Goal: Information Seeking & Learning: Learn about a topic

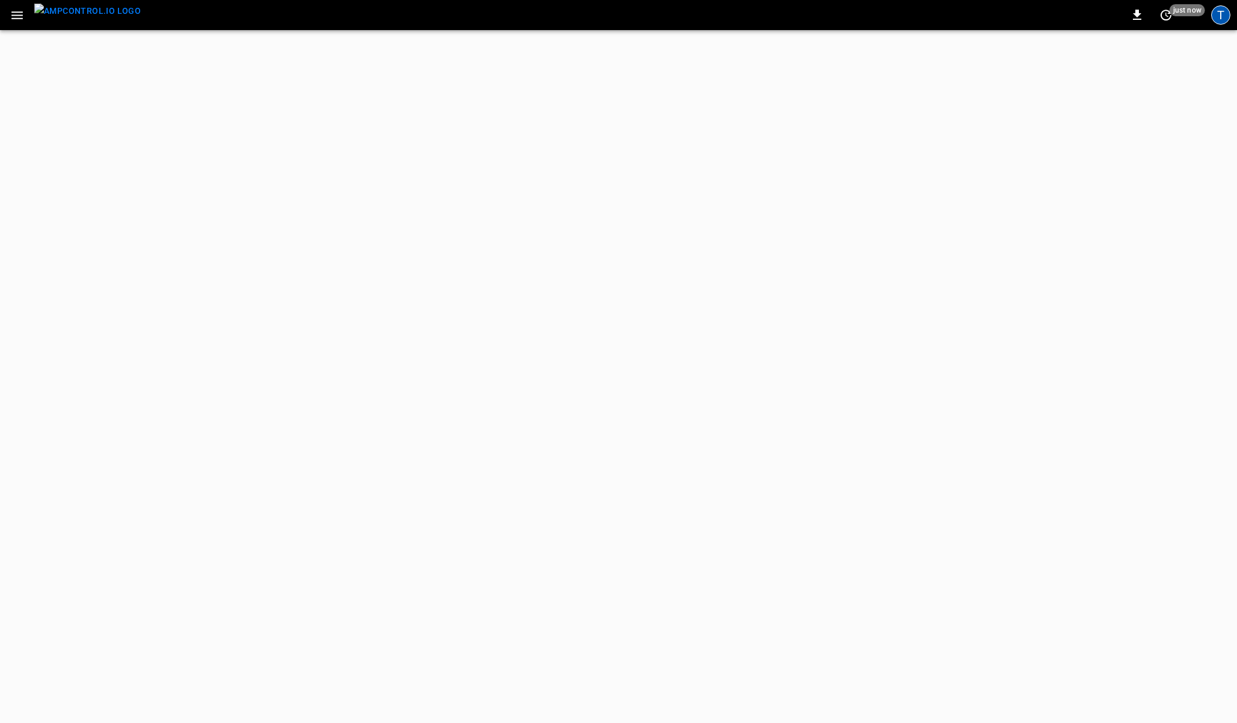
click at [1222, 12] on div "T" at bounding box center [1220, 14] width 19 height 19
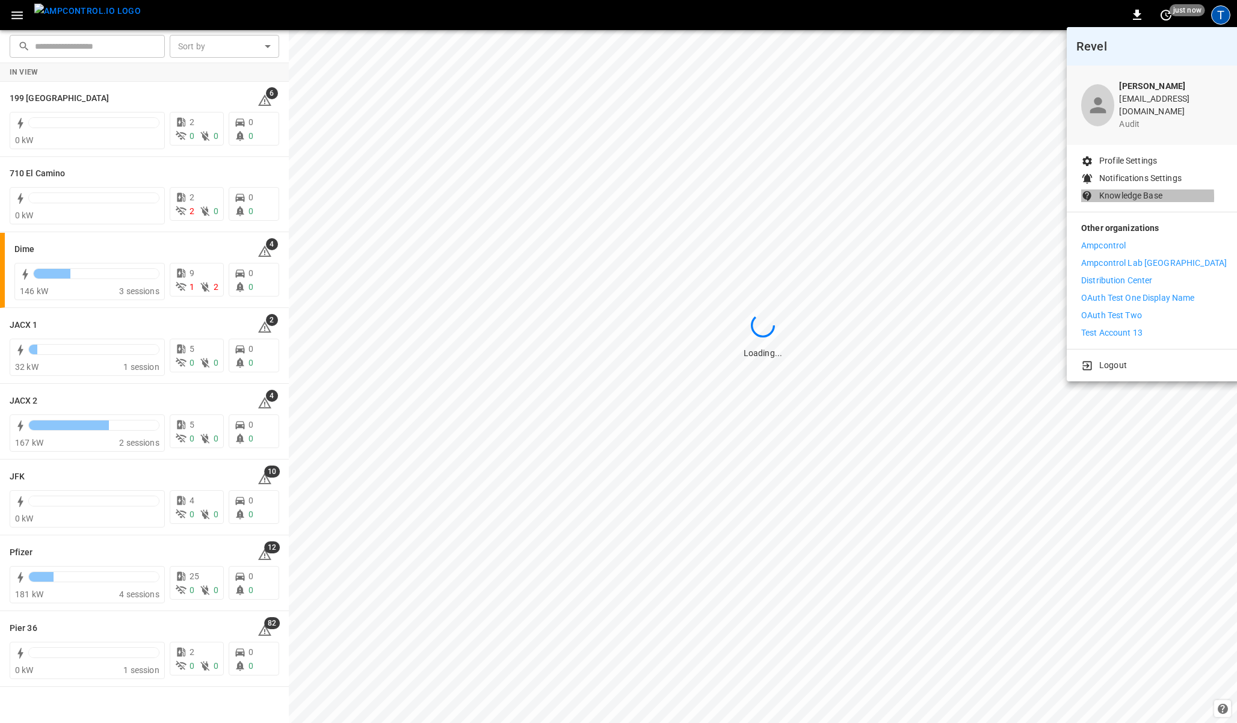
click at [1105, 190] on p "Knowledge Base" at bounding box center [1130, 196] width 63 height 13
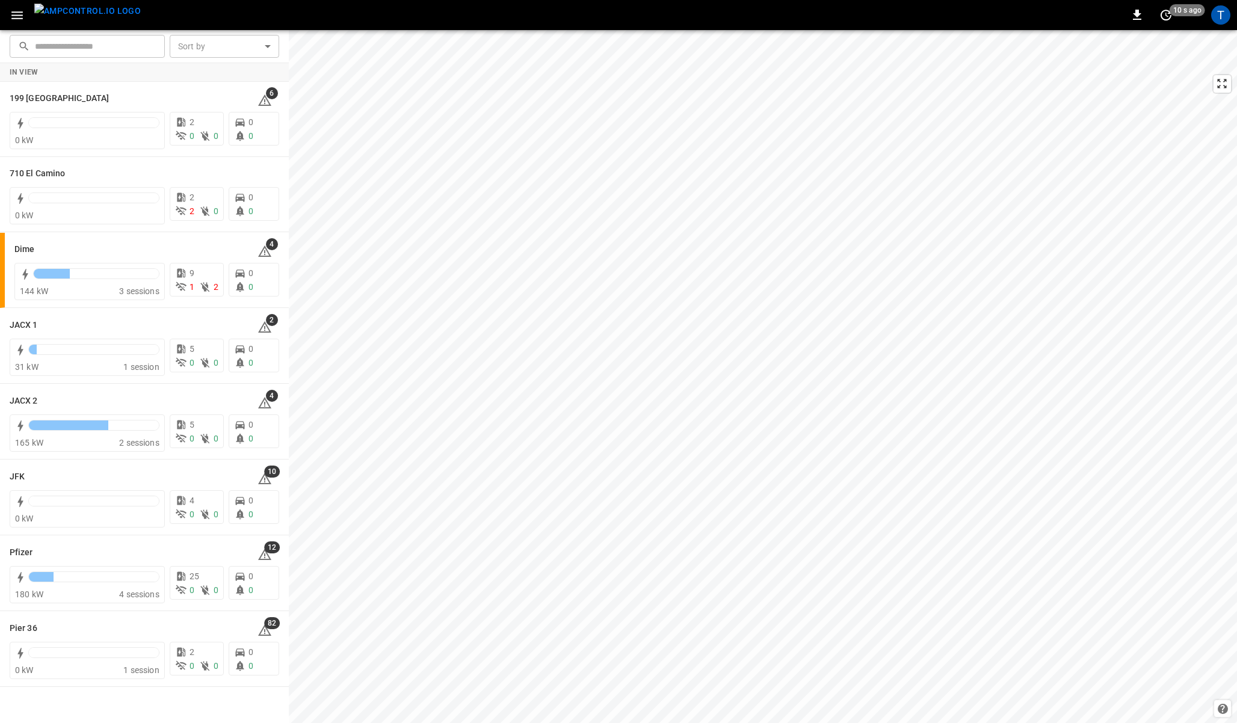
click at [1231, 11] on div "T" at bounding box center [1220, 15] width 23 height 23
click at [1226, 11] on div "T" at bounding box center [1220, 14] width 19 height 19
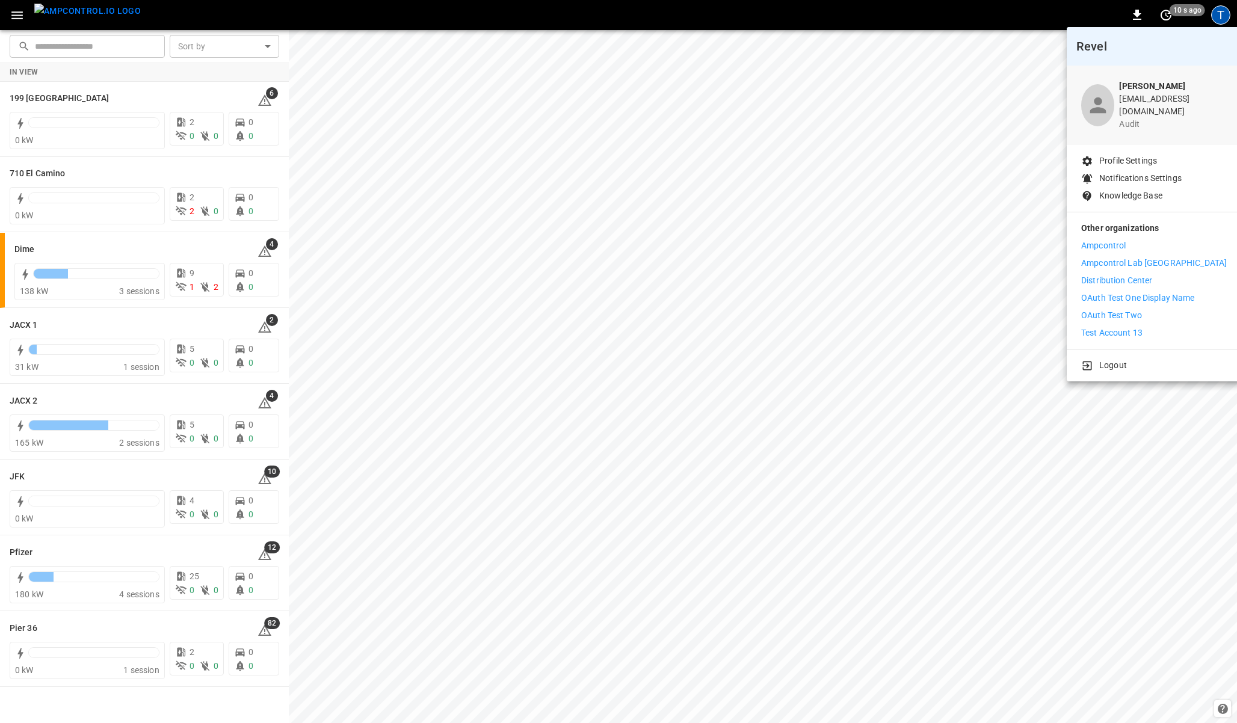
click at [1100, 239] on p "Ampcontrol" at bounding box center [1103, 245] width 45 height 13
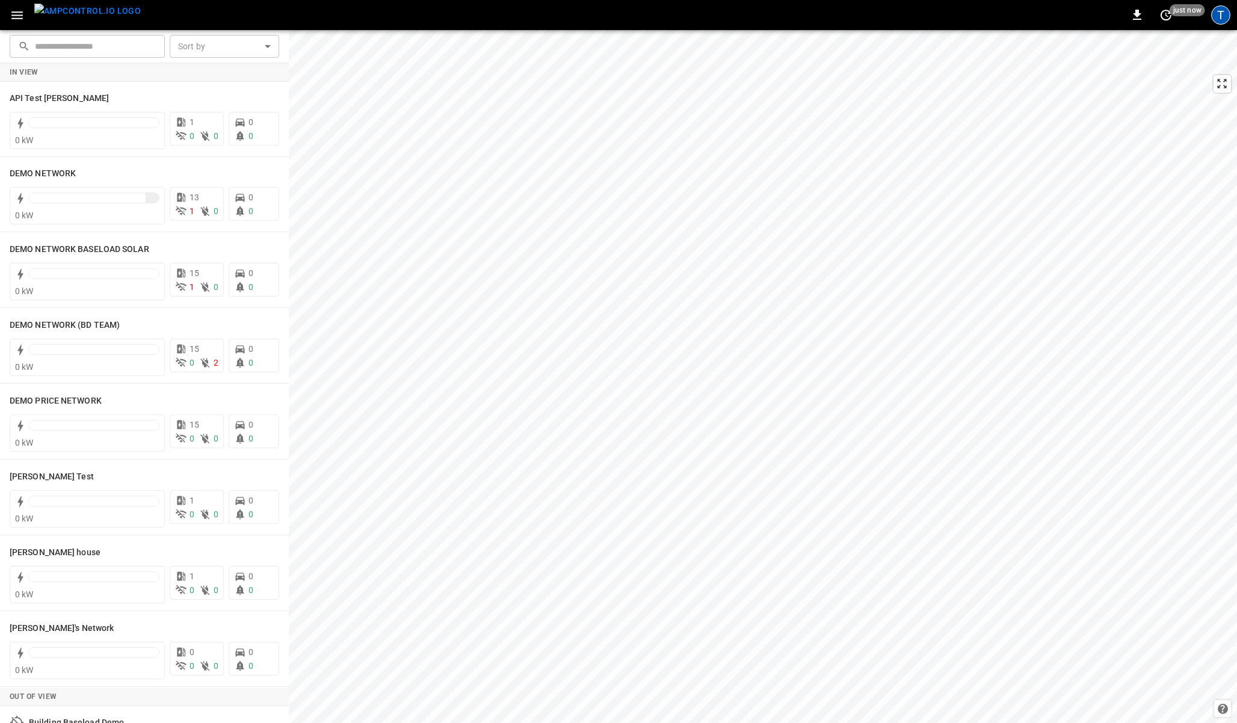
click at [1222, 14] on div "T" at bounding box center [1220, 14] width 19 height 19
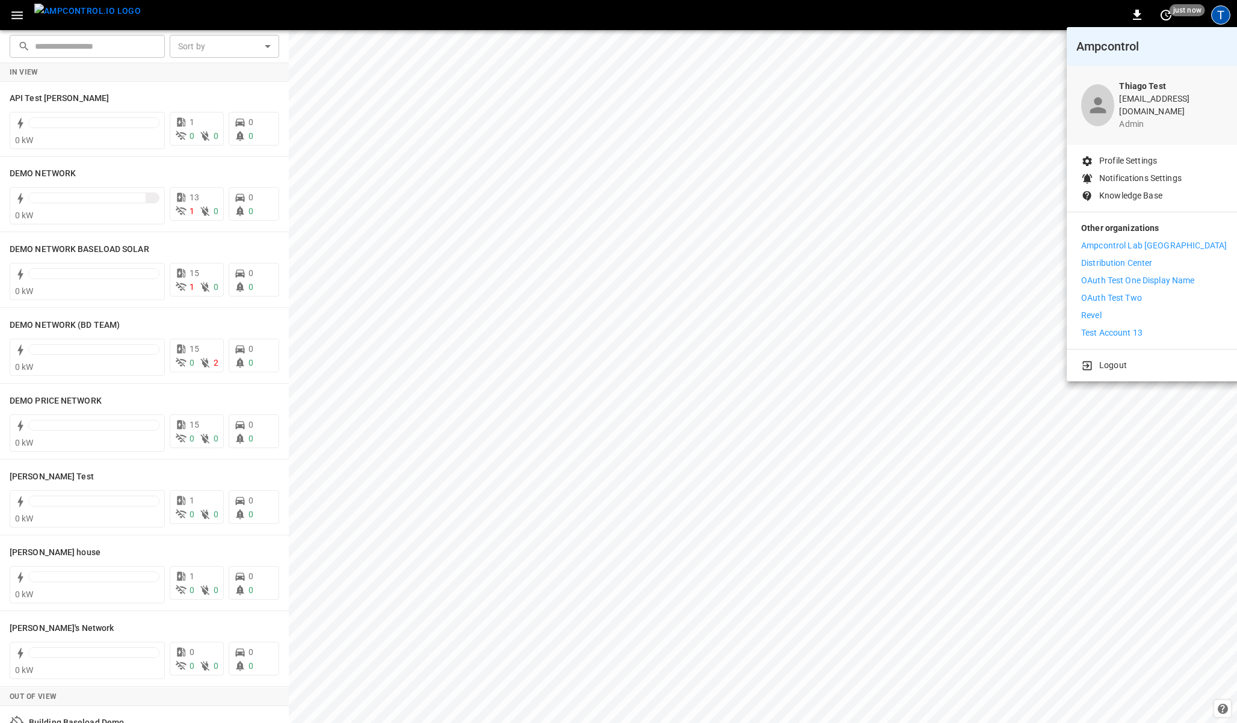
click at [1112, 257] on p "Distribution Center" at bounding box center [1117, 263] width 72 height 13
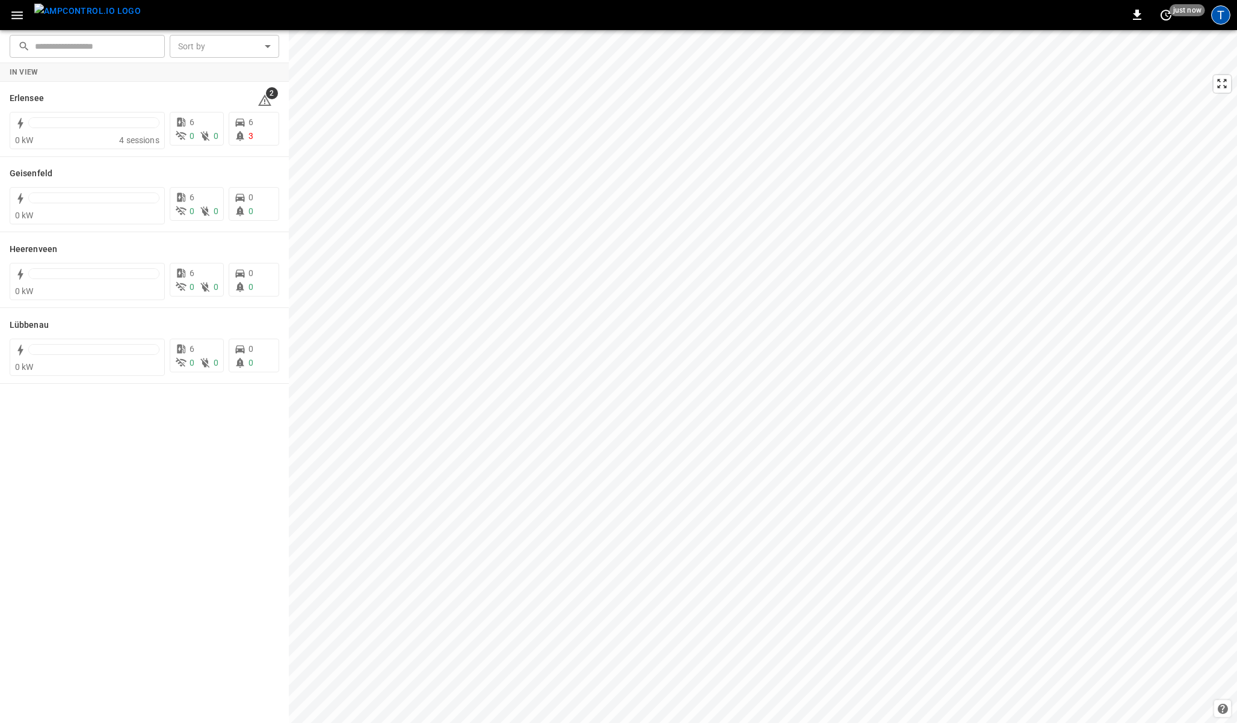
click at [1217, 12] on div "T" at bounding box center [1220, 14] width 19 height 19
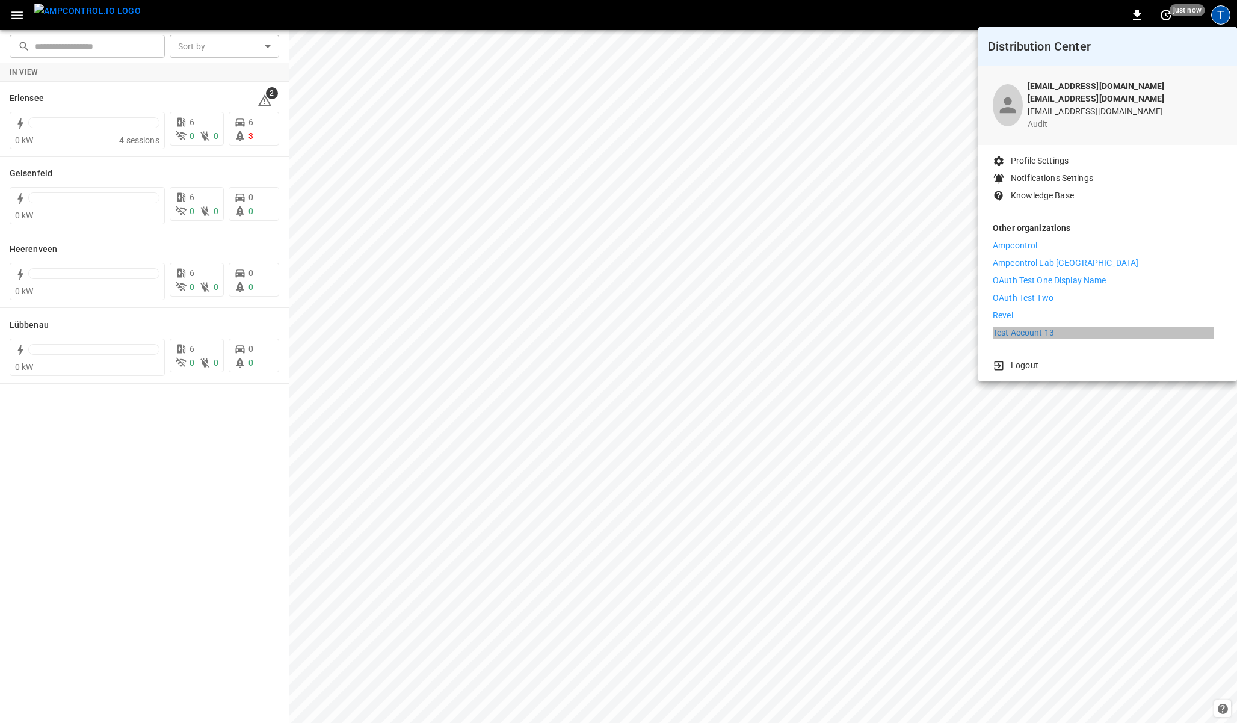
click at [1019, 327] on p "Test Account 13" at bounding box center [1023, 333] width 61 height 13
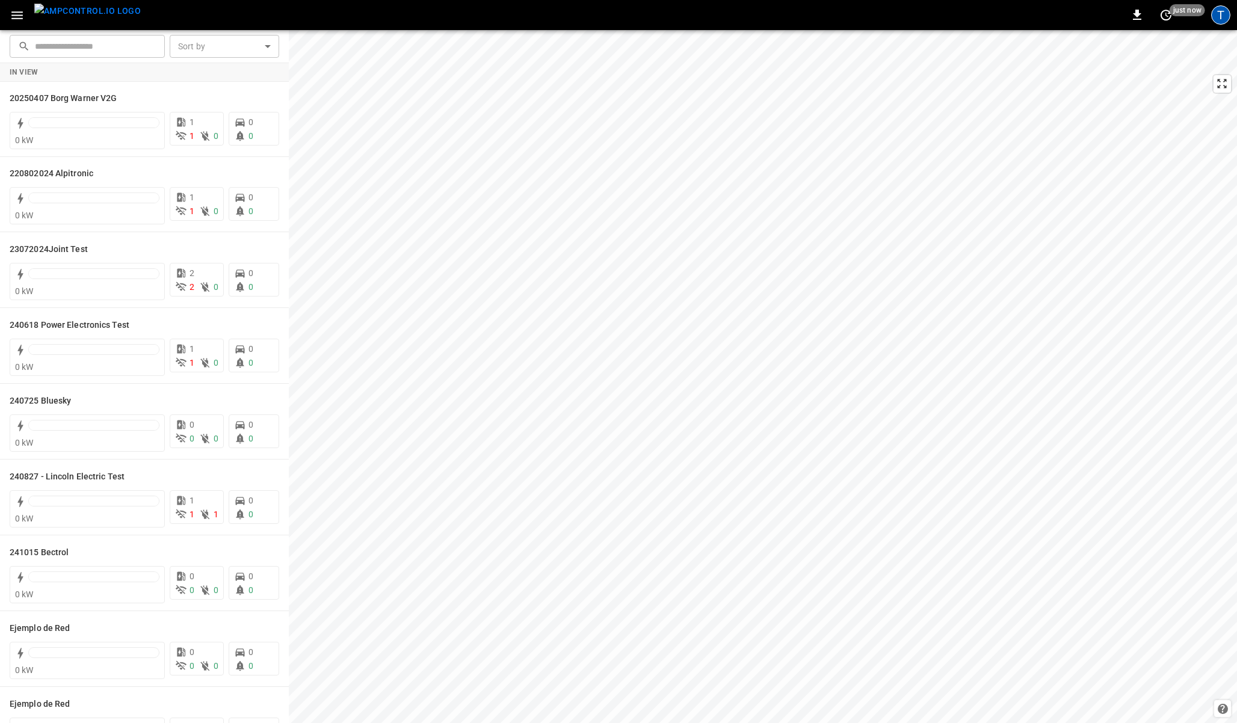
click at [1222, 17] on div "T" at bounding box center [1220, 14] width 19 height 19
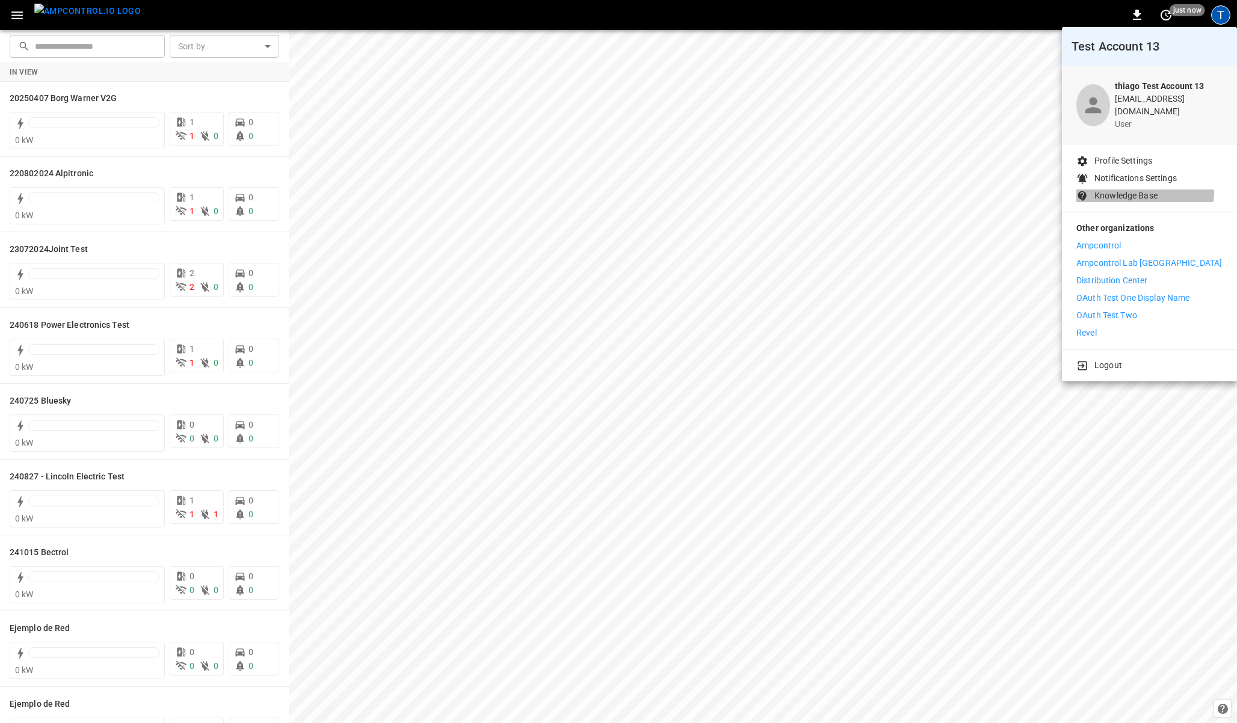
click at [1121, 190] on p "Knowledge Base" at bounding box center [1126, 196] width 63 height 13
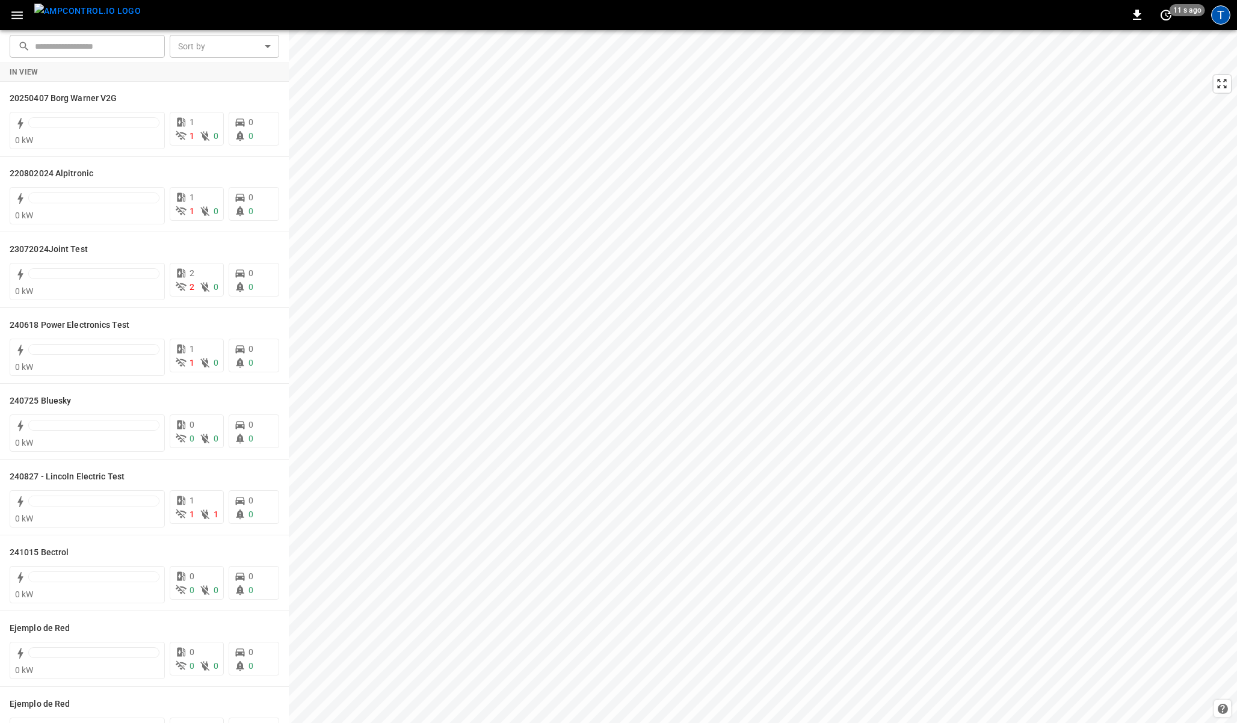
click at [1216, 17] on div "T" at bounding box center [1220, 14] width 19 height 19
